Goal: Information Seeking & Learning: Learn about a topic

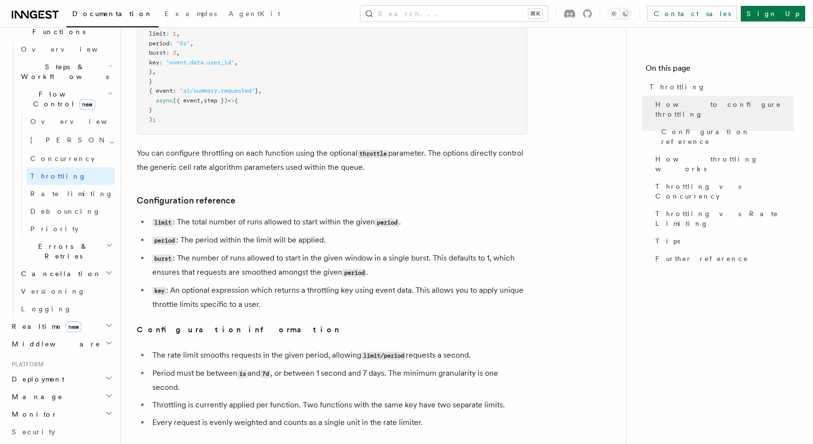
scroll to position [258, 0]
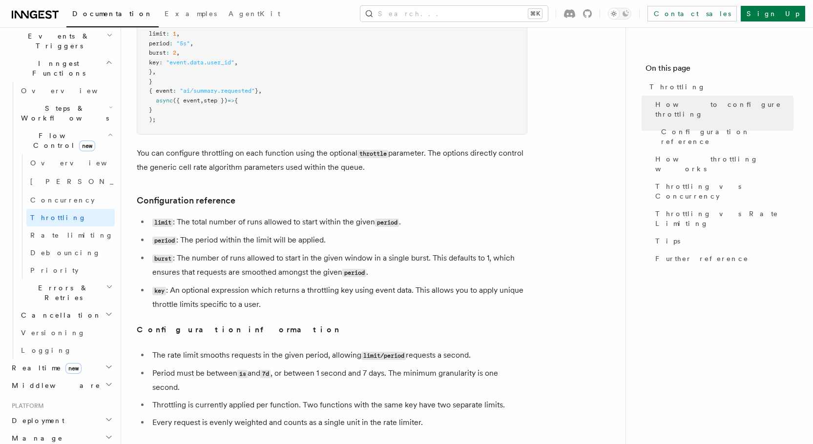
click at [280, 265] on li "burst : The number of runs allowed to start in the given window in a single bur…" at bounding box center [338, 265] width 378 height 28
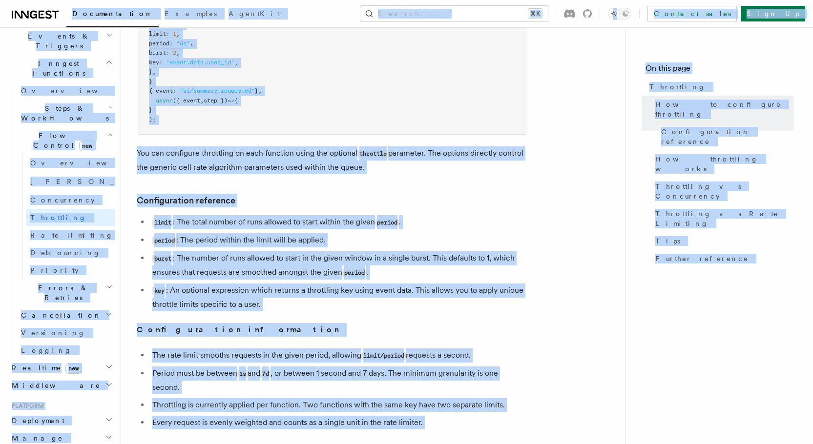
copy div "Loremipsumdol Sitametc AdipiSci Elitse... ⌘D Eiusmod tempo Inci Ut Labore... Et…"
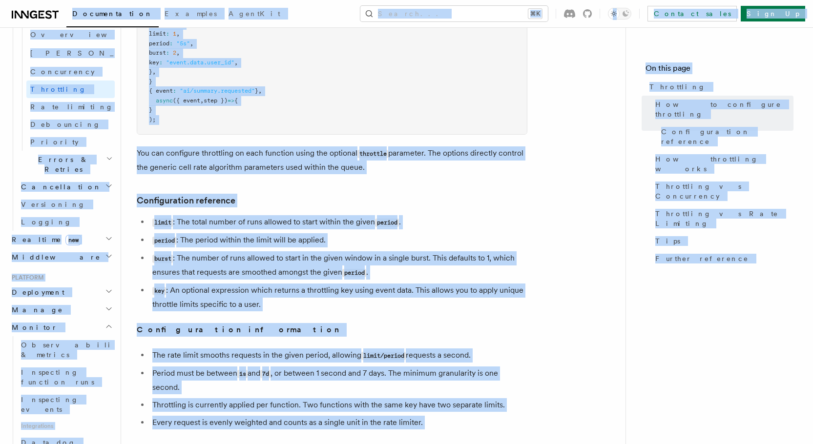
scroll to position [441, 0]
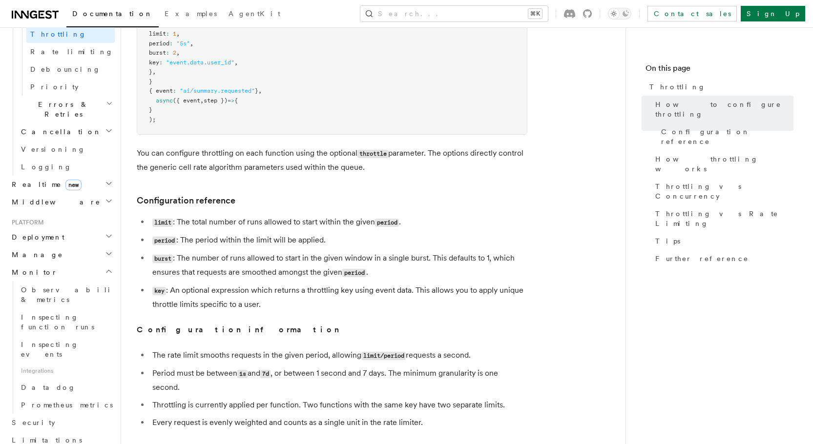
click at [432, 299] on li "key : An optional expression which returns a throttling key using event data. T…" at bounding box center [338, 298] width 378 height 28
click at [49, 396] on link "Prometheus metrics" at bounding box center [66, 405] width 98 height 18
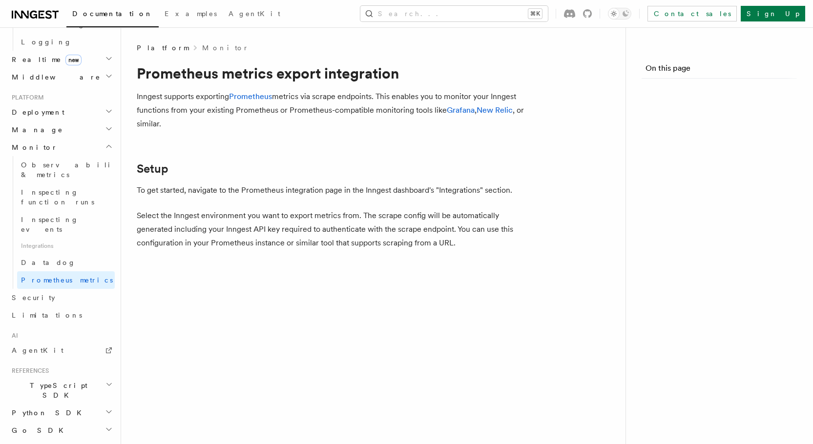
scroll to position [440, 0]
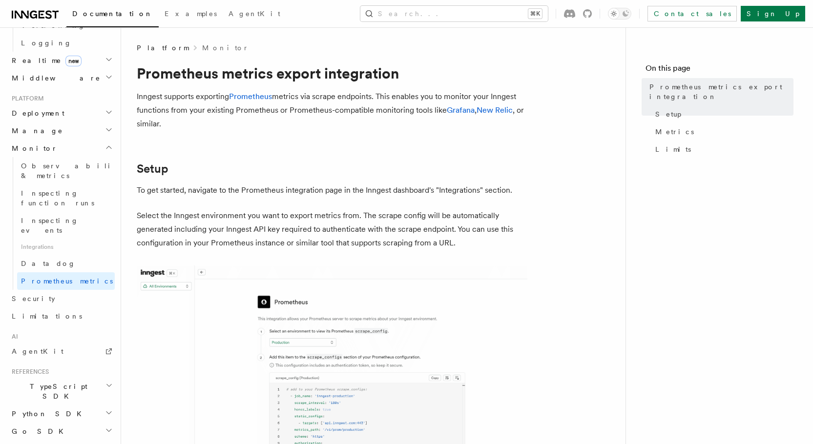
click at [508, 283] on img at bounding box center [332, 421] width 390 height 312
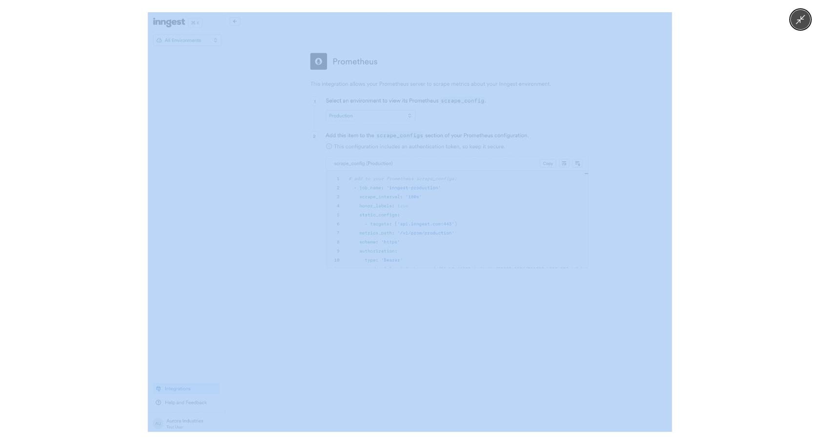
click at [672, 311] on div at bounding box center [410, 222] width 820 height 444
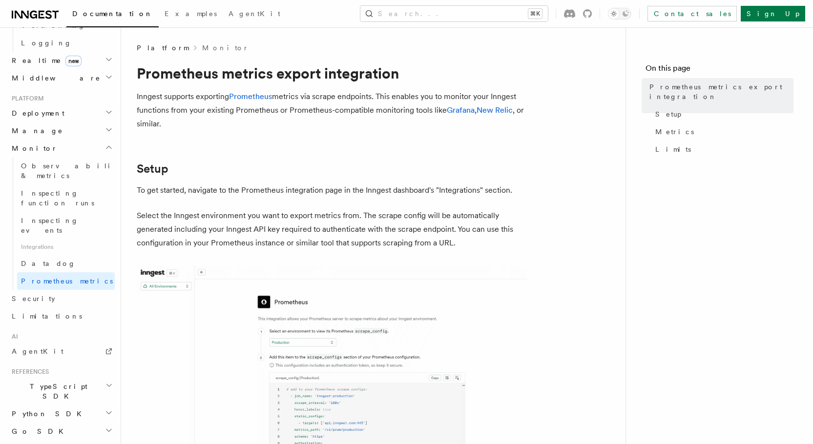
copy body "Loremipsumdol Sitametc AdipiSci Elitse... ⌘D Eiusmod tempo Inci Ut Labore... Et…"
click at [503, 70] on h1 "Prometheus metrics export integration" at bounding box center [332, 73] width 390 height 18
click at [458, 111] on link "Grafana" at bounding box center [461, 109] width 28 height 9
